Goal: Navigation & Orientation: Find specific page/section

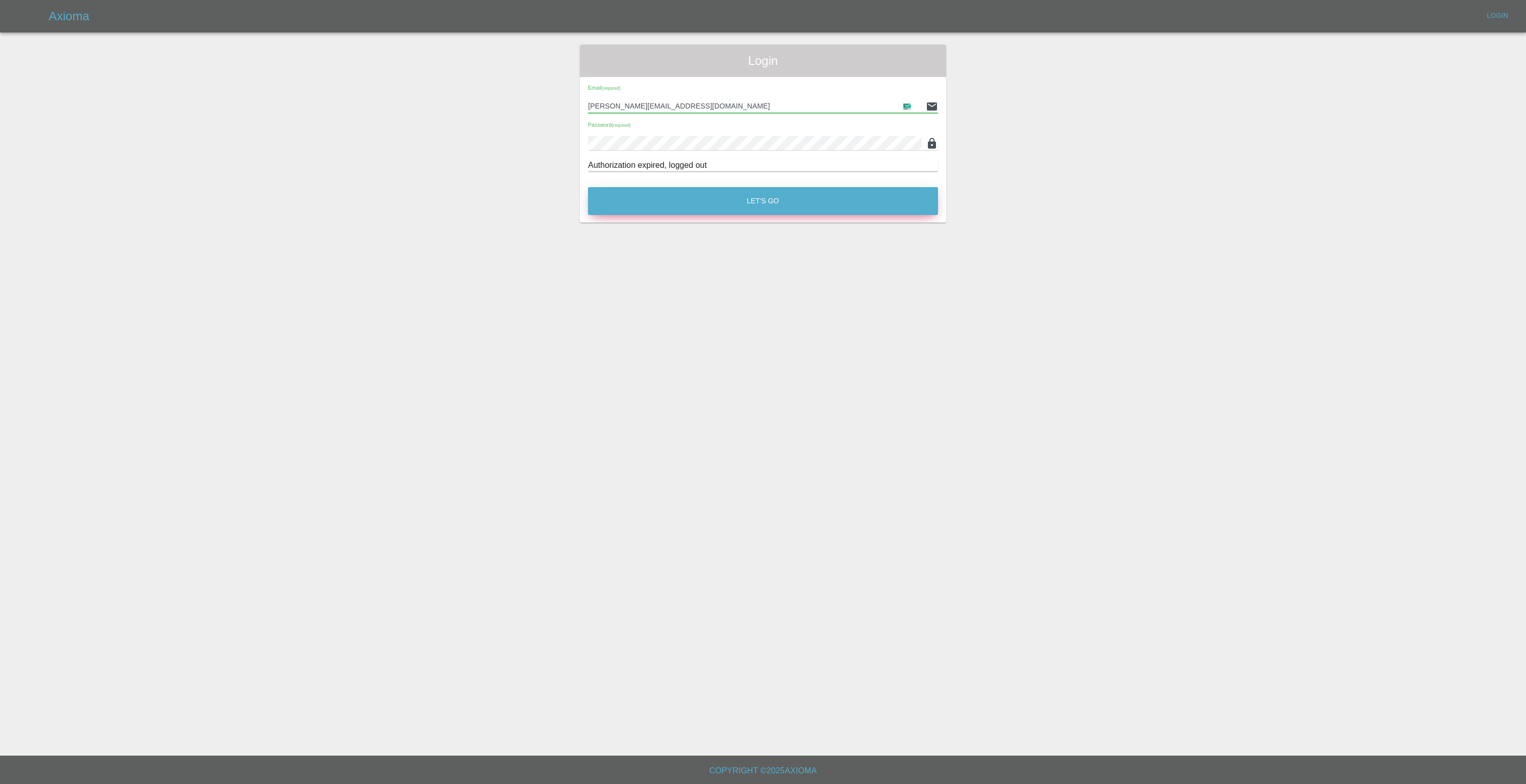
click at [758, 210] on button "Let's Go" at bounding box center [763, 201] width 350 height 28
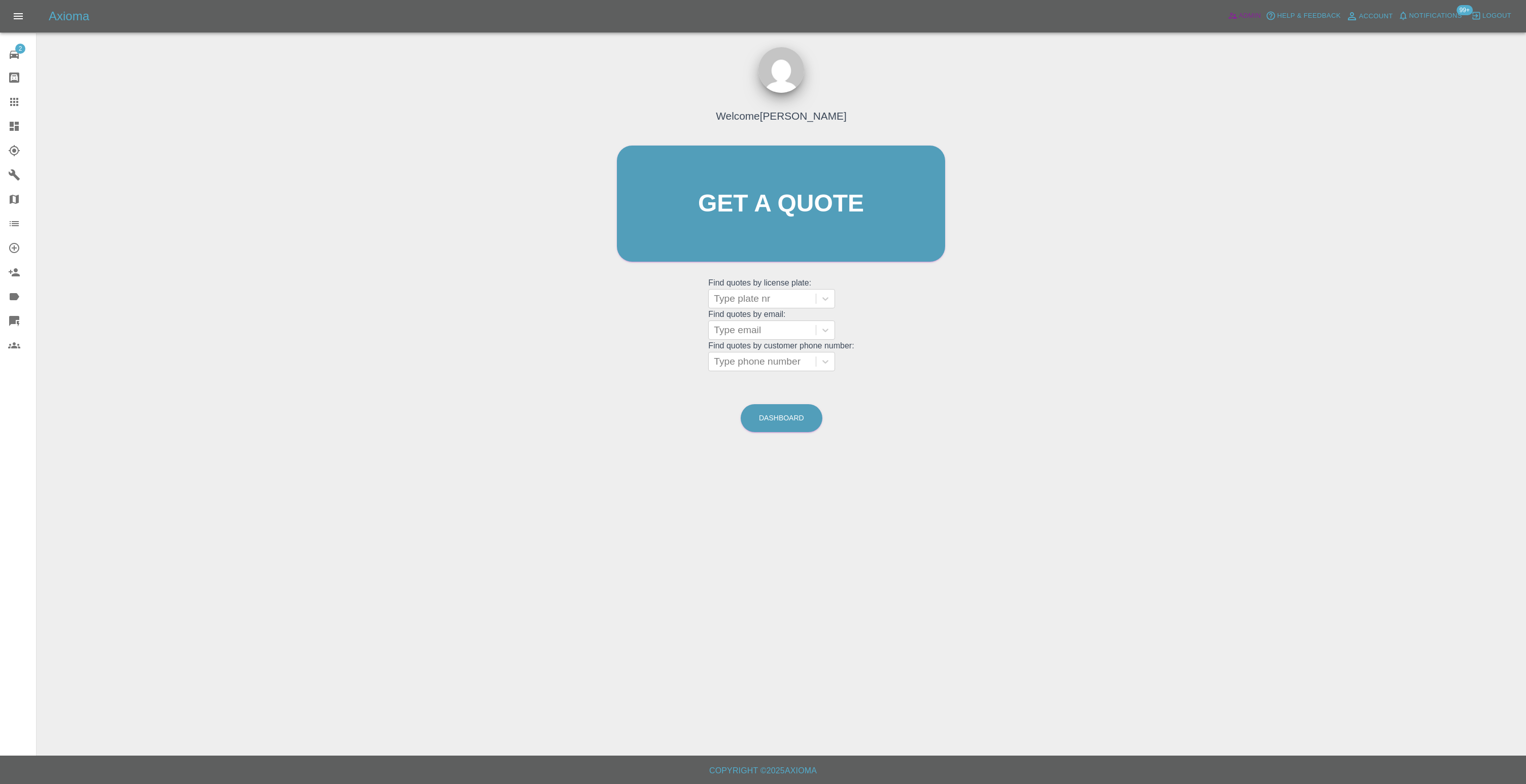
click at [1235, 12] on icon at bounding box center [1232, 15] width 10 height 10
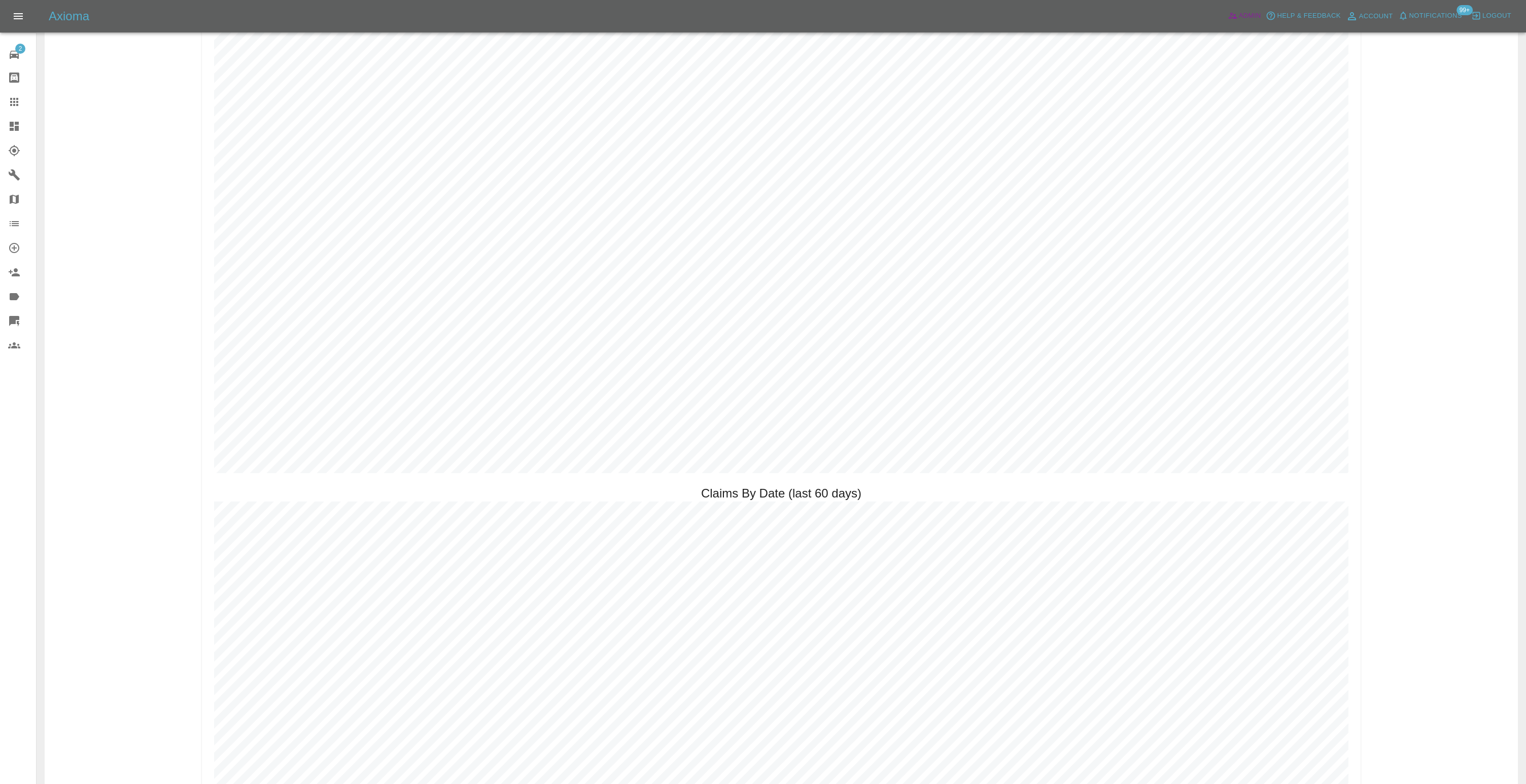
scroll to position [1529, 0]
click at [1383, 5] on div "Axioma Admin Help & Feedback Account Notifications 99+ Logout" at bounding box center [763, 16] width 1526 height 33
drag, startPoint x: 1409, startPoint y: 95, endPoint x: 1417, endPoint y: 46, distance: 49.6
click at [1409, 95] on div "Claim Stats Booking Paid [DATE]: 2 (previous week 315 , until same day last wee…" at bounding box center [781, 552] width 1473 height 4026
